Goal: Navigation & Orientation: Understand site structure

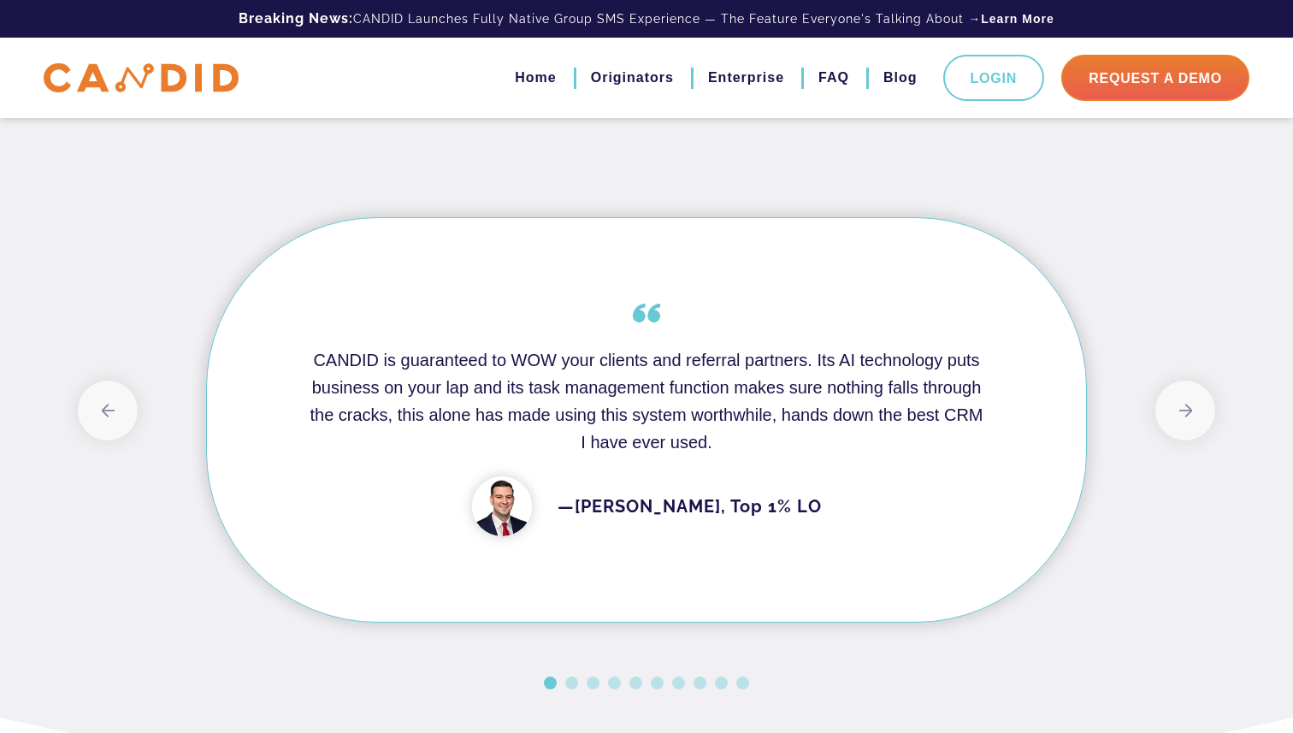
scroll to position [1367, 0]
click at [1176, 404] on button "Next" at bounding box center [1185, 410] width 60 height 60
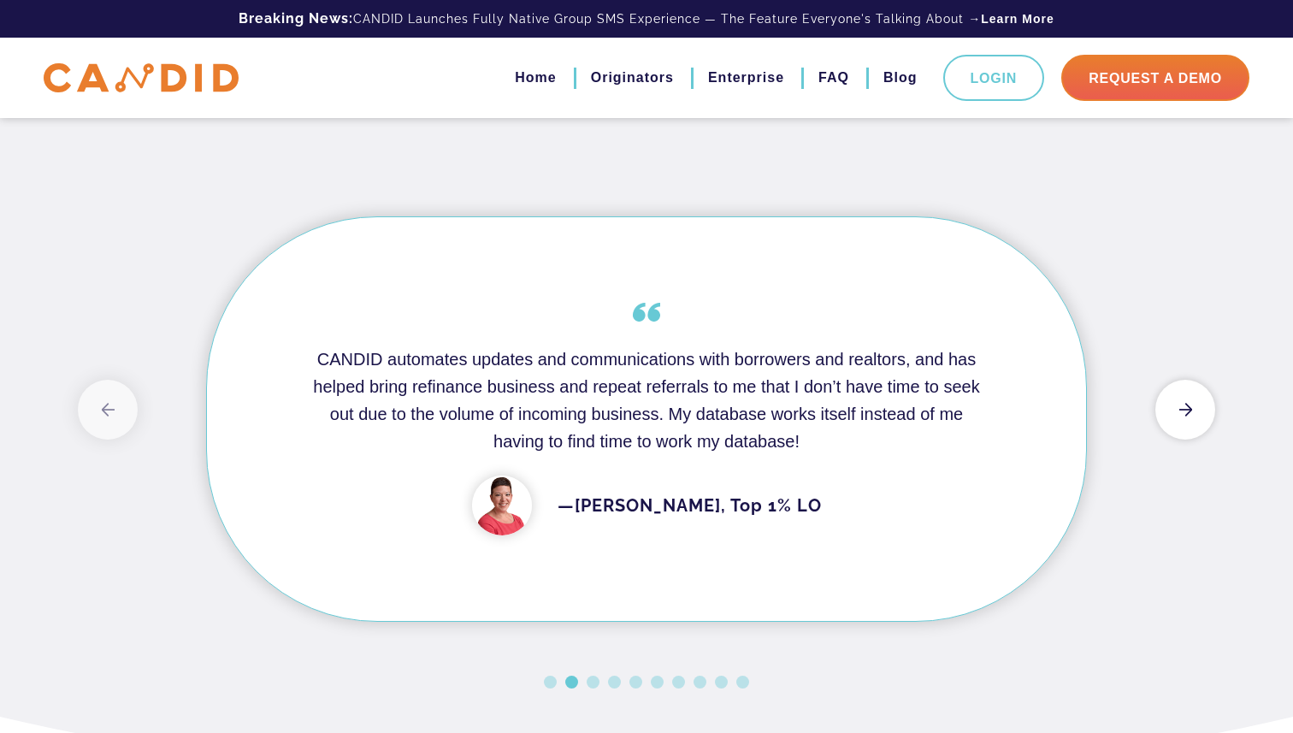
click at [1176, 404] on button "Next" at bounding box center [1185, 410] width 60 height 60
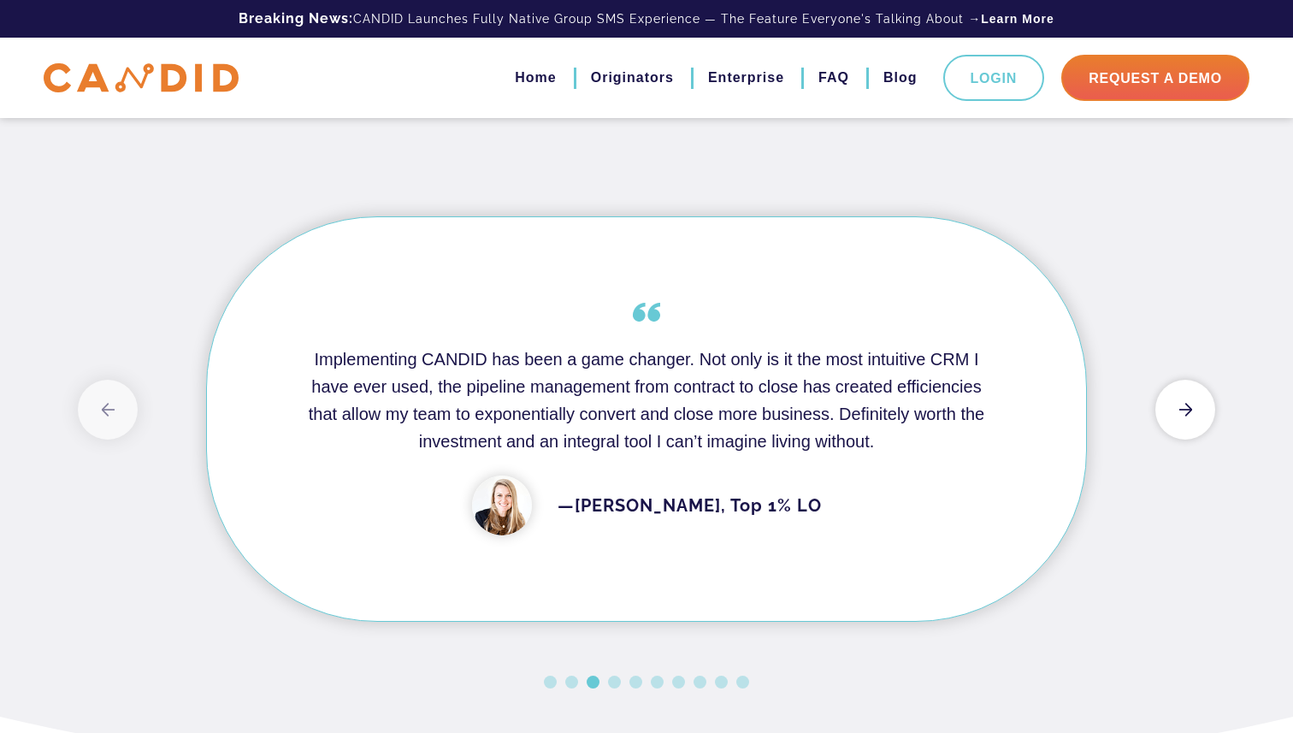
click at [1176, 404] on button "Next" at bounding box center [1185, 410] width 60 height 60
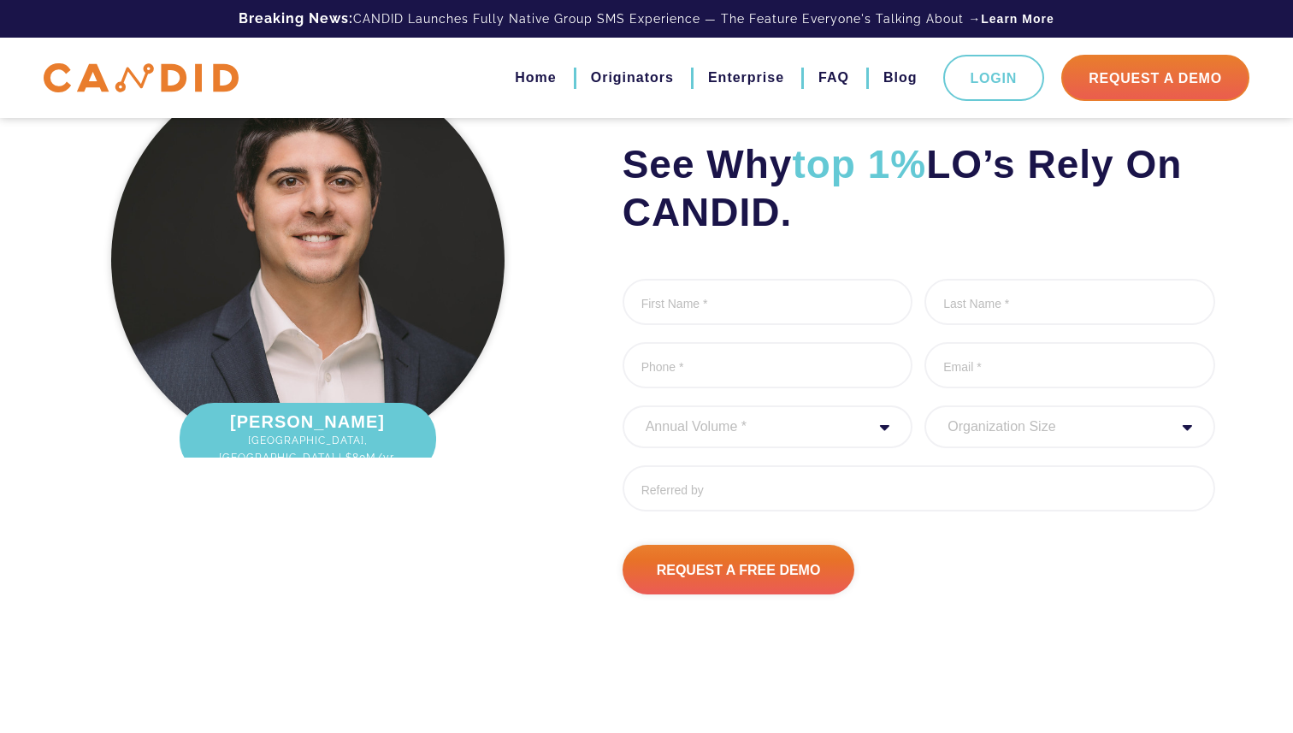
scroll to position [2281, 0]
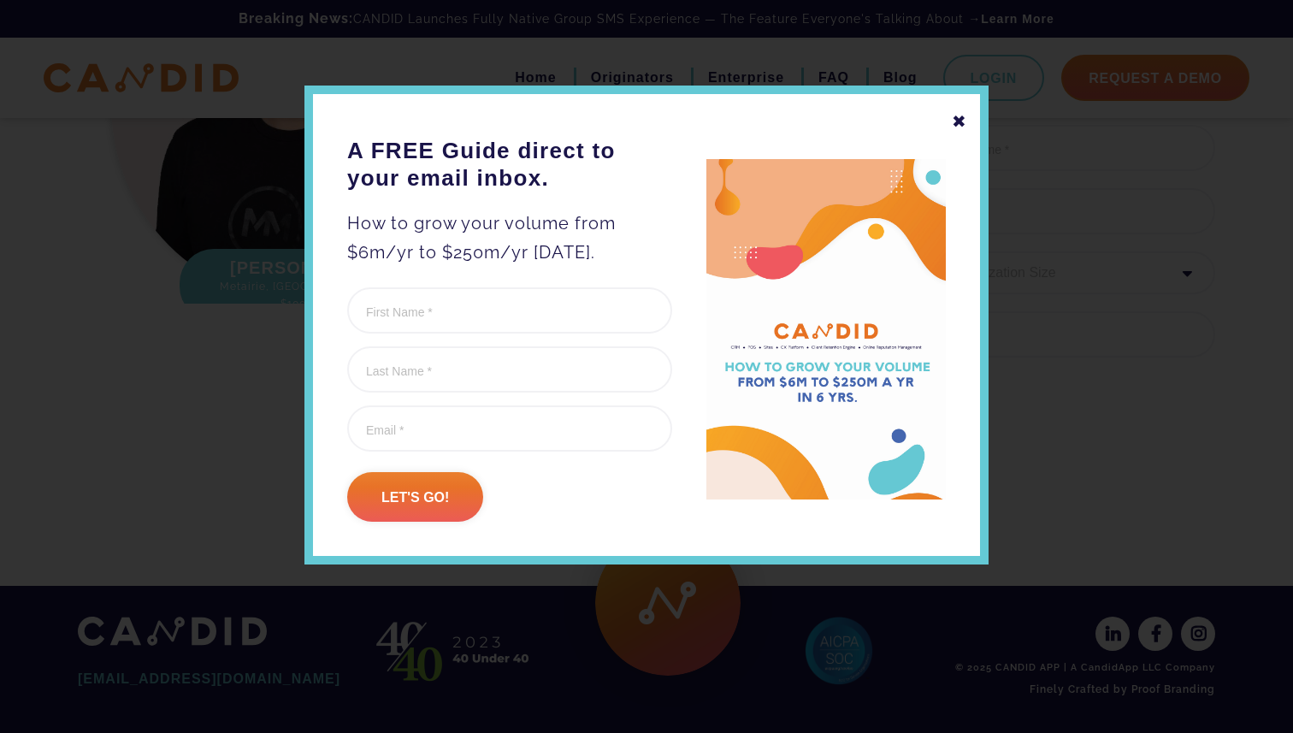
click at [962, 121] on div "✖" at bounding box center [958, 121] width 15 height 29
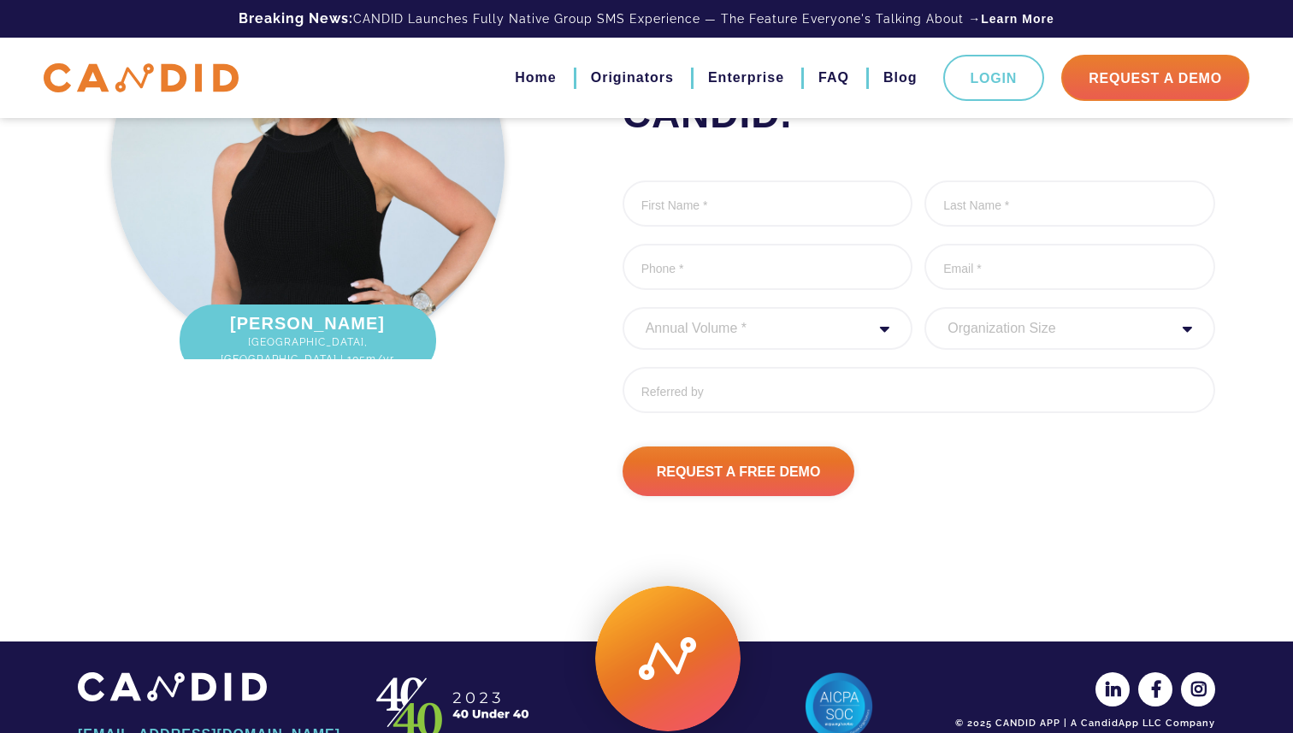
scroll to position [2203, 0]
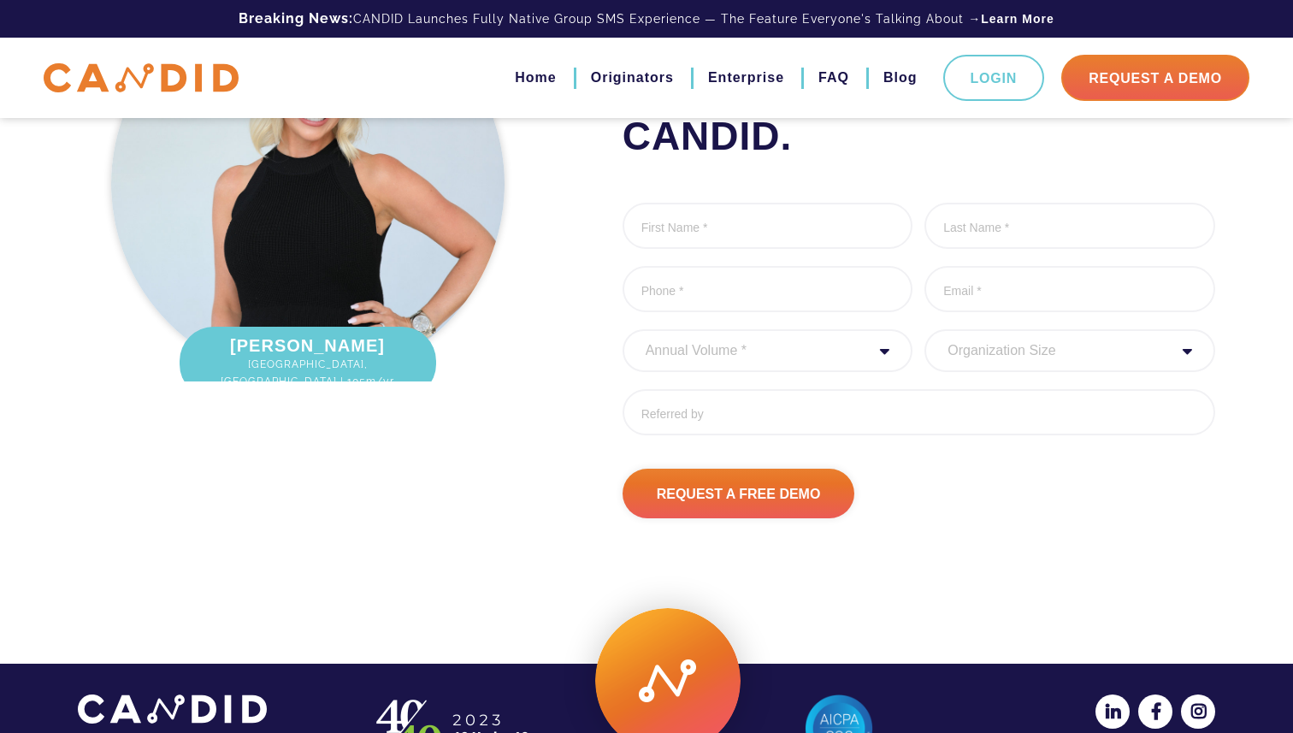
click at [1148, 350] on select "Organization Size 1 - 10 11 - 50 51 - 100 101 - 200 201 - 300 300 - 500 501+" at bounding box center [1069, 350] width 291 height 43
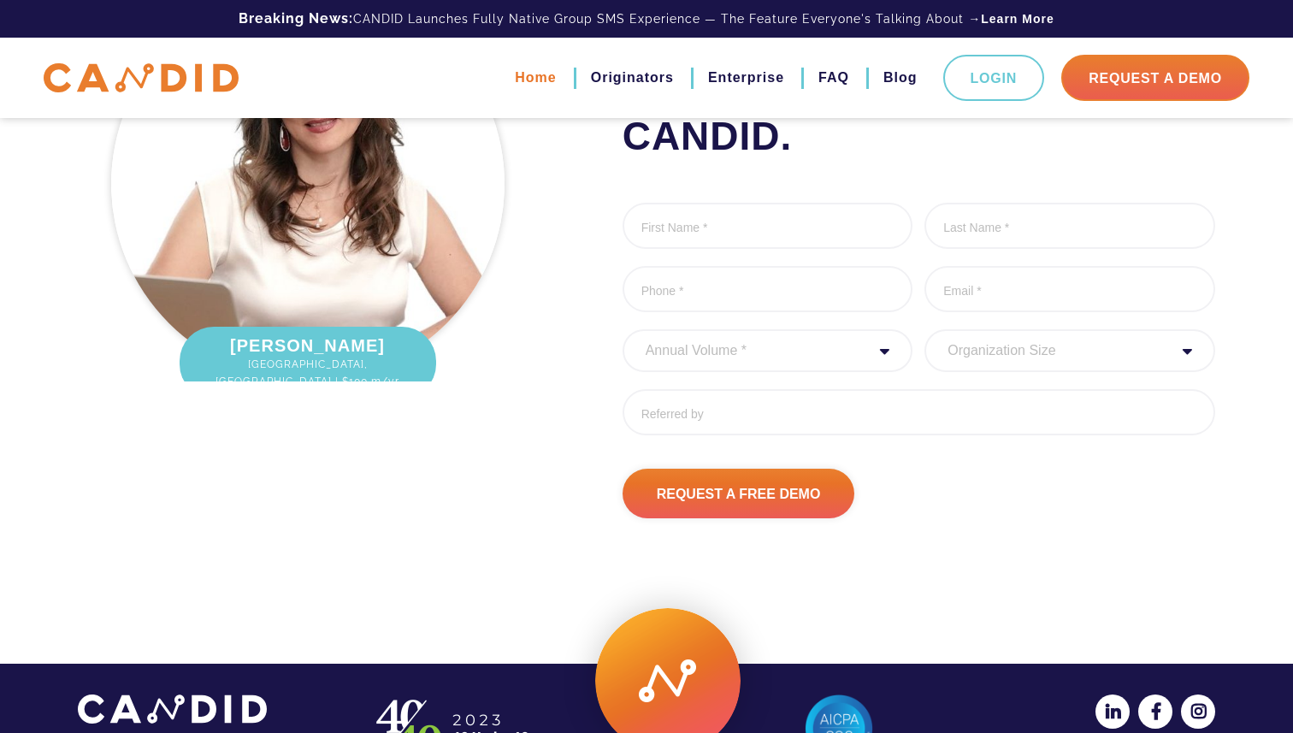
scroll to position [2230, 0]
click at [539, 79] on link "Home" at bounding box center [535, 77] width 41 height 29
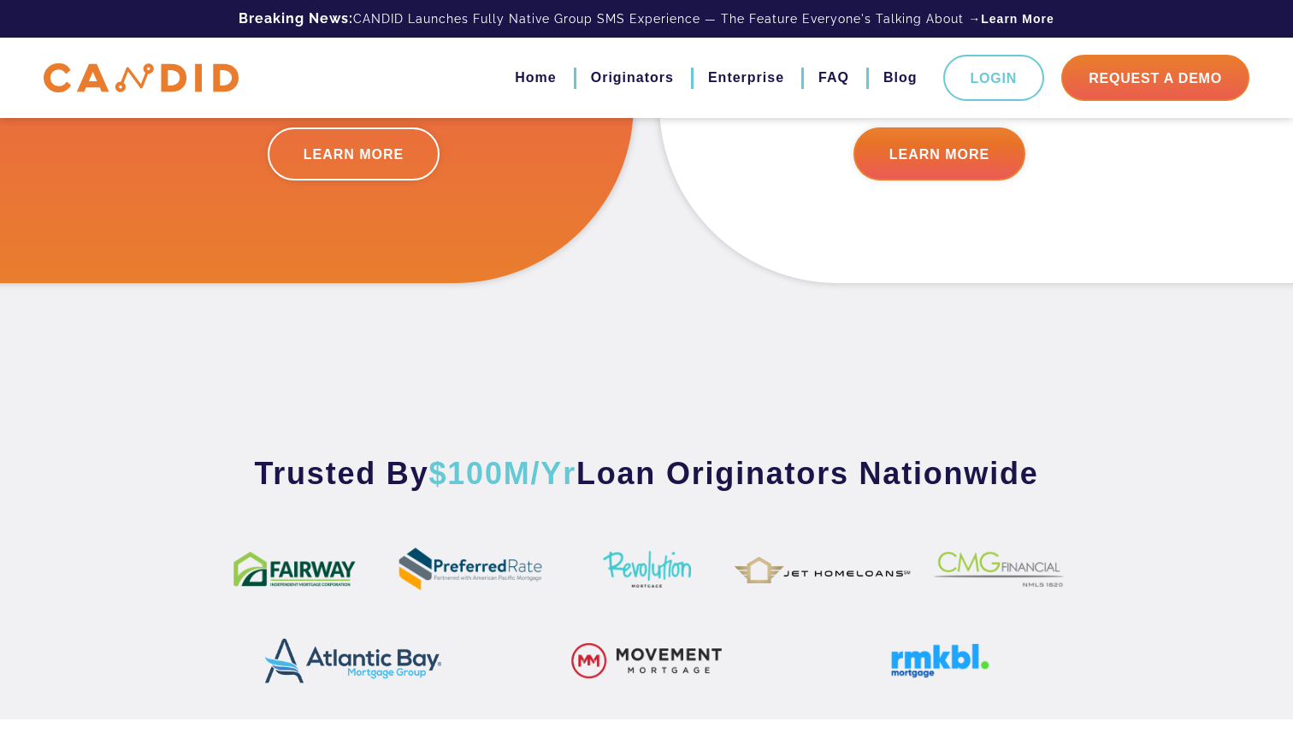
scroll to position [880, 0]
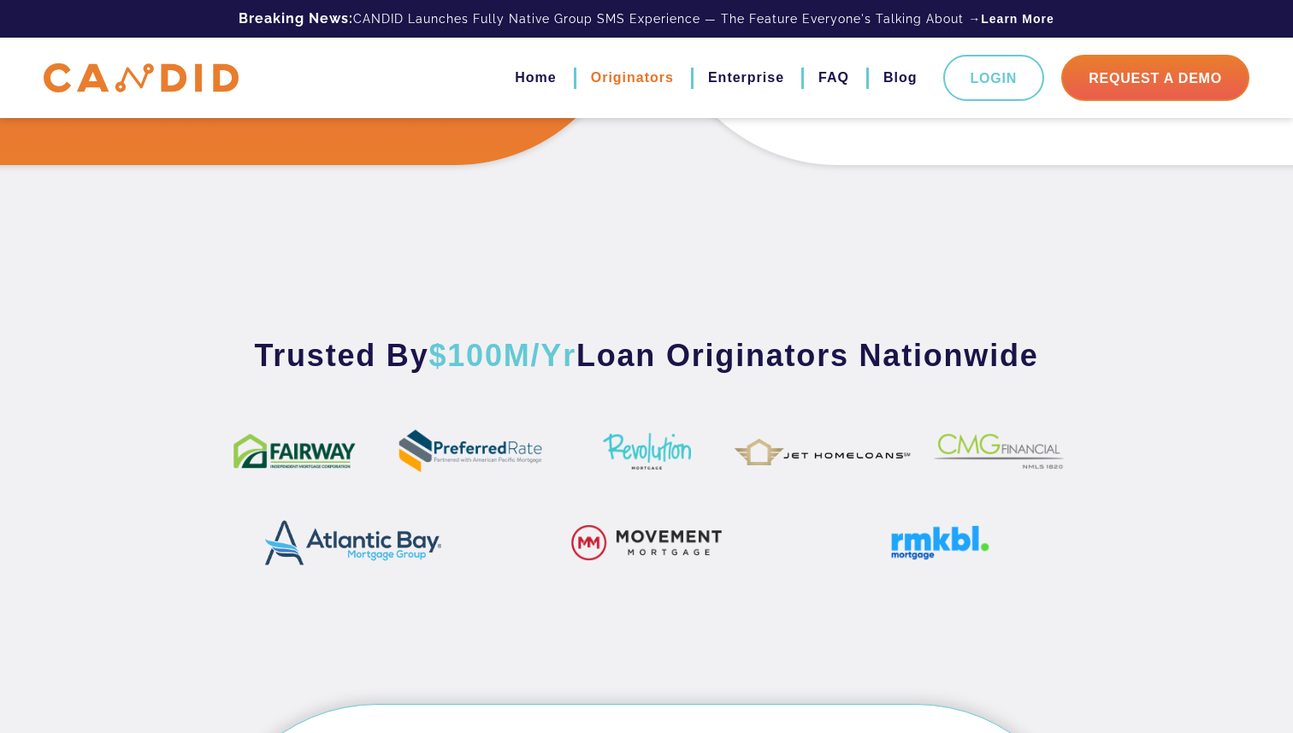
click at [636, 74] on link "Originators" at bounding box center [632, 77] width 83 height 29
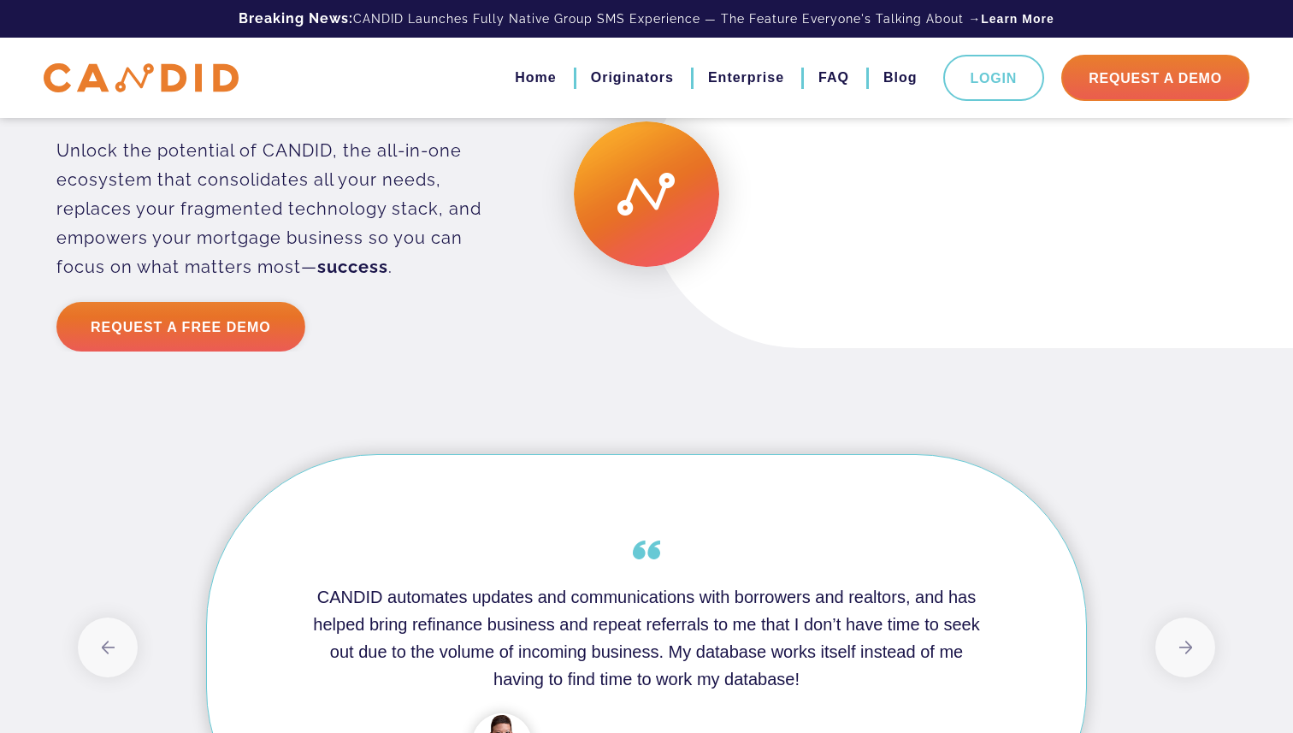
scroll to position [4479, 0]
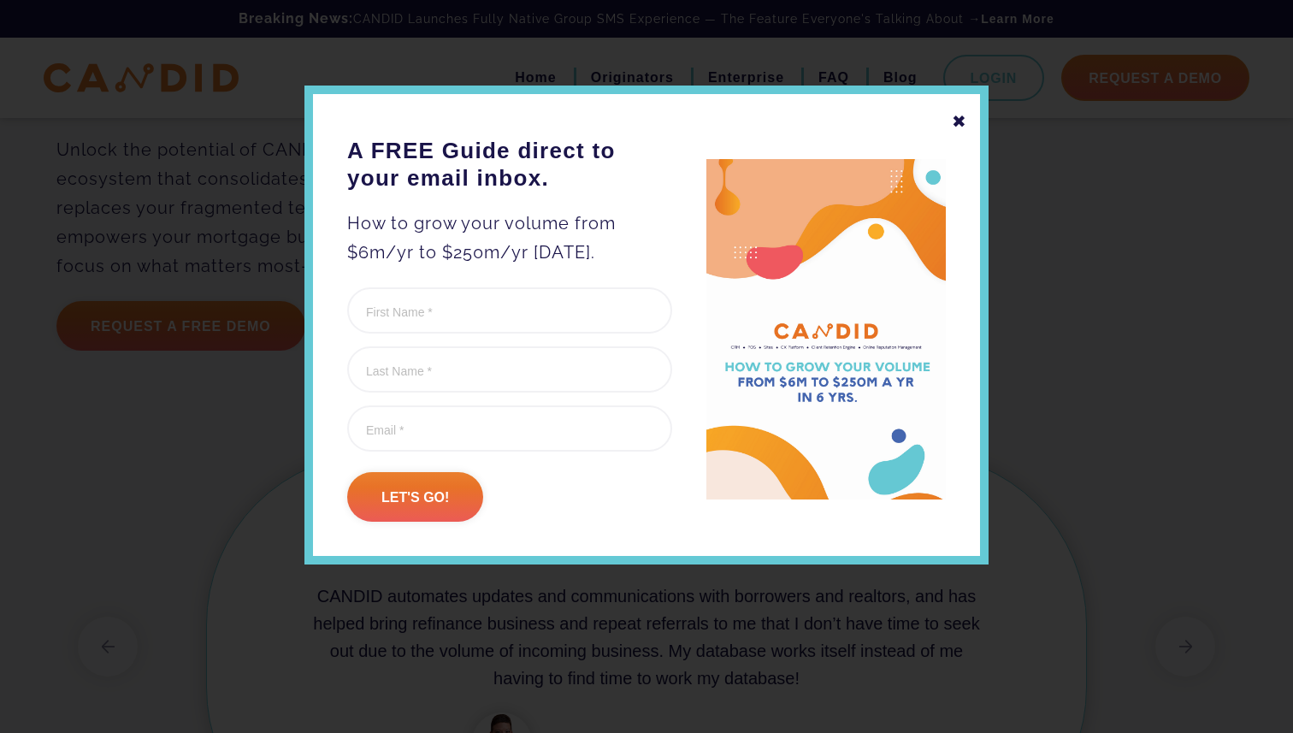
click at [962, 123] on div "✖" at bounding box center [958, 121] width 15 height 29
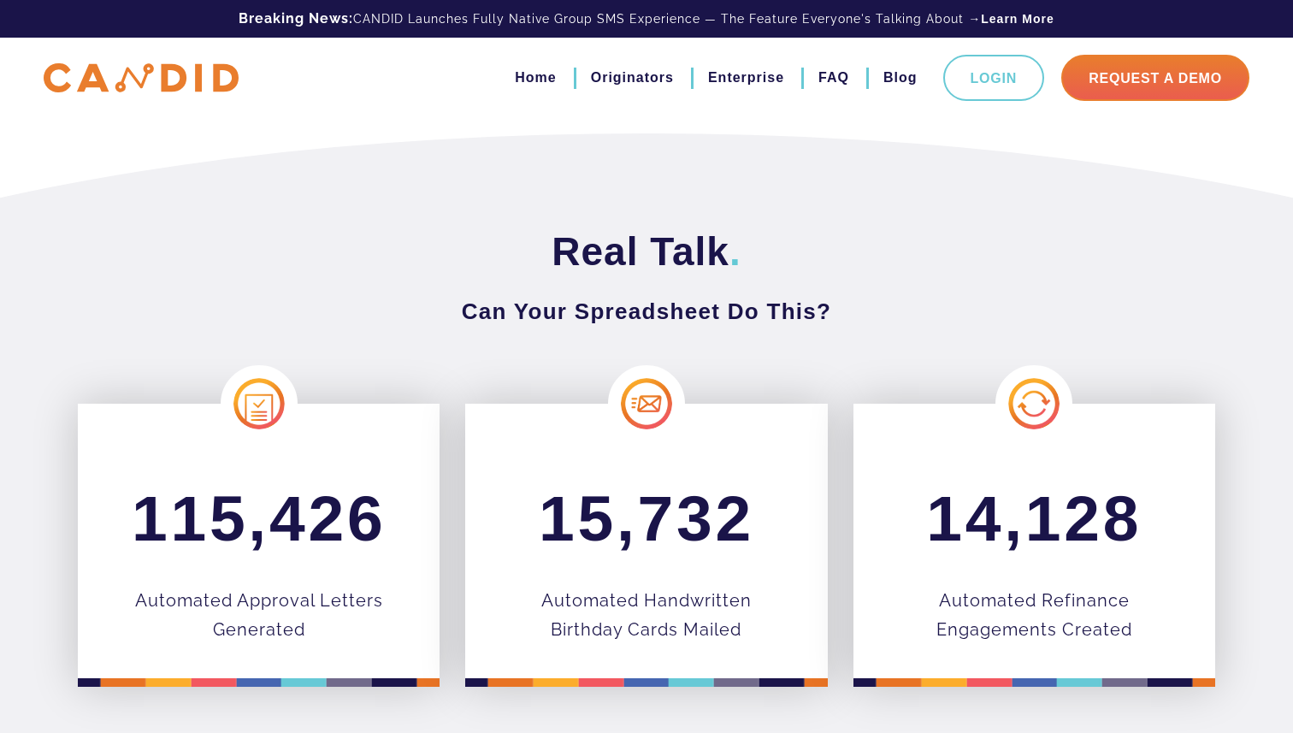
scroll to position [0, 0]
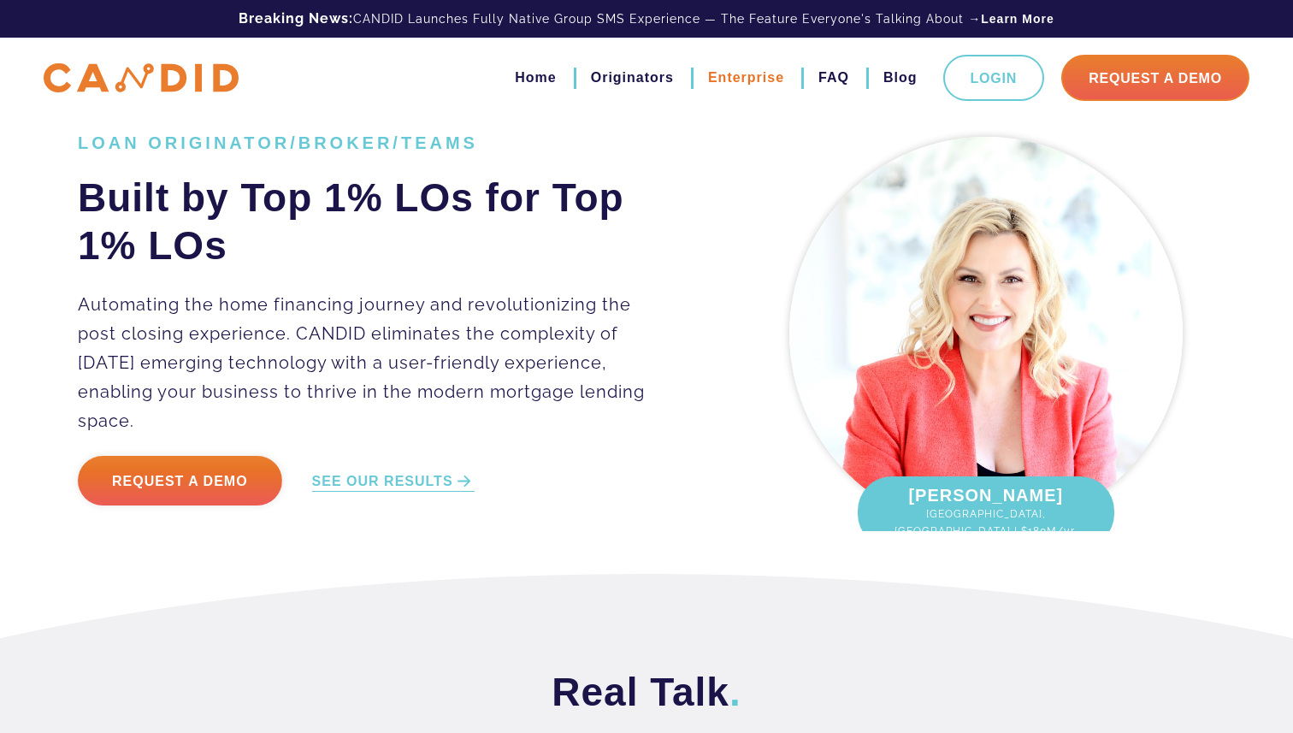
click at [733, 76] on link "Enterprise" at bounding box center [746, 77] width 76 height 29
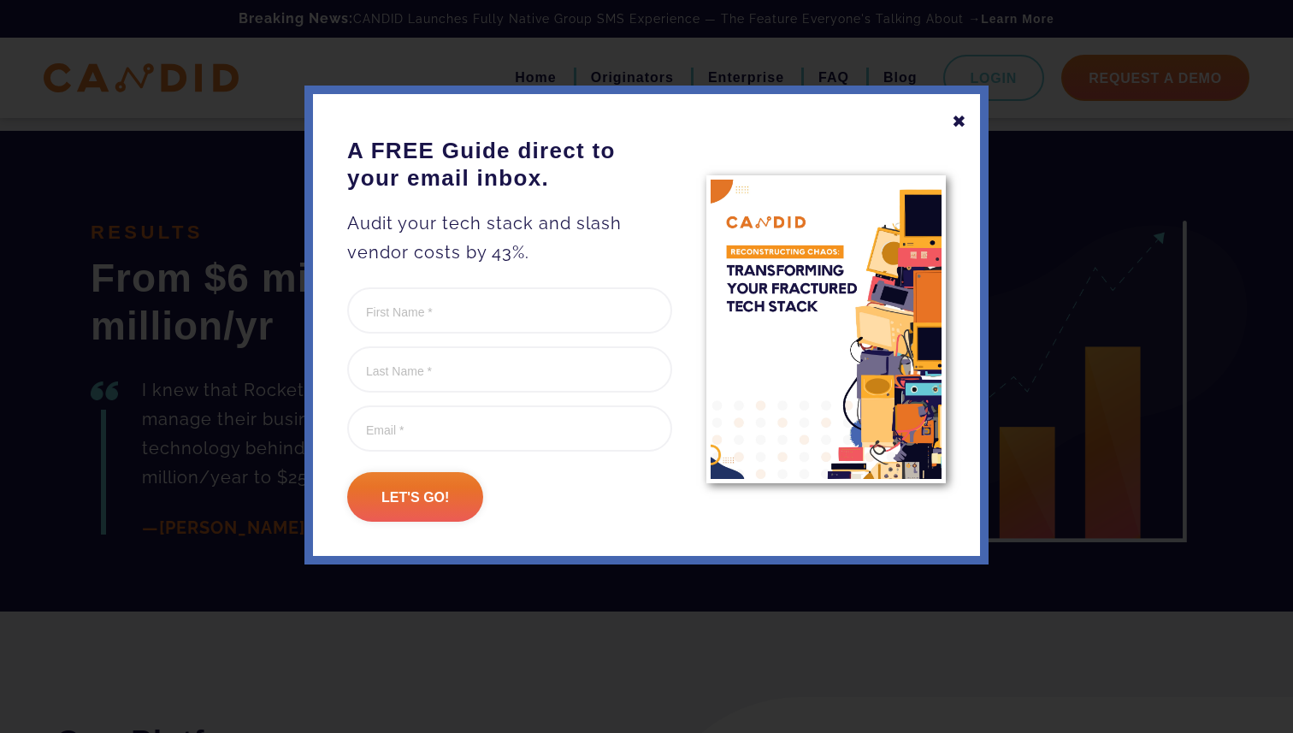
scroll to position [2749, 0]
click at [967, 121] on div "✖ A FREE Guide direct to your email inbox. Audit your tech stack and slash vend…" at bounding box center [646, 324] width 684 height 479
click at [961, 119] on div "✖" at bounding box center [958, 121] width 15 height 29
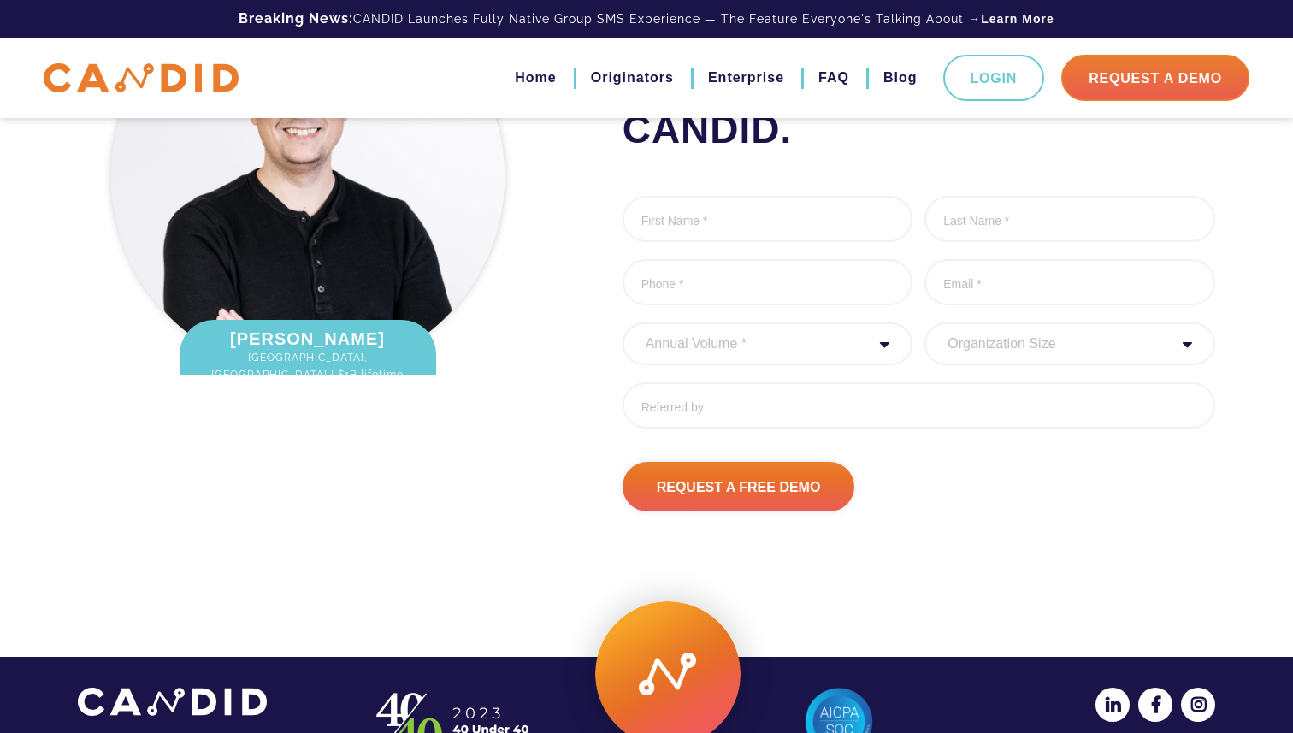
scroll to position [4655, 0]
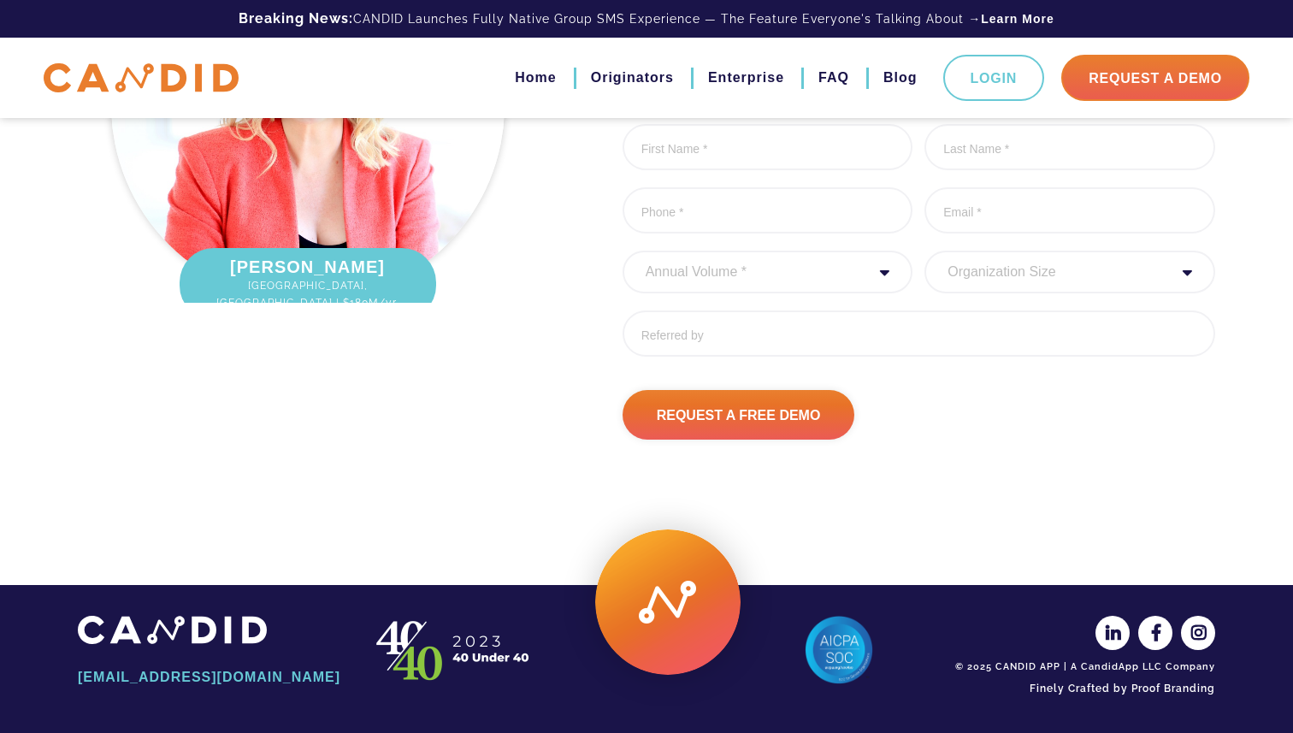
click at [191, 80] on img at bounding box center [141, 78] width 195 height 30
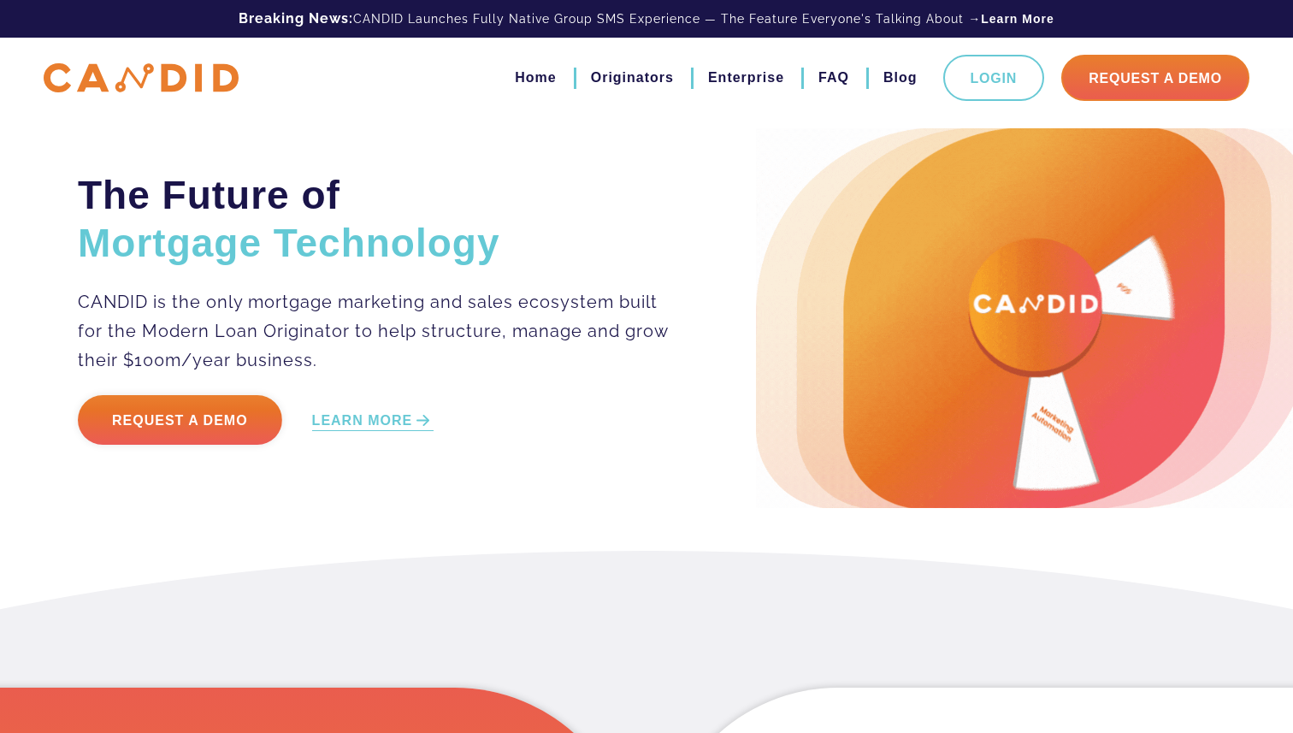
click at [168, 68] on img at bounding box center [141, 78] width 195 height 30
